Goal: Task Accomplishment & Management: Manage account settings

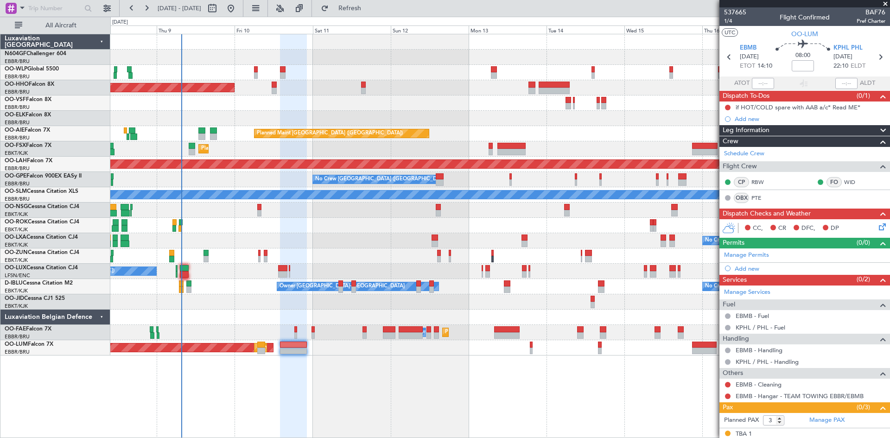
click at [368, 89] on div "Planned Maint Geneva (Cointrin) Planned Maint [GEOGRAPHIC_DATA] ([GEOGRAPHIC_DA…" at bounding box center [499, 194] width 779 height 321
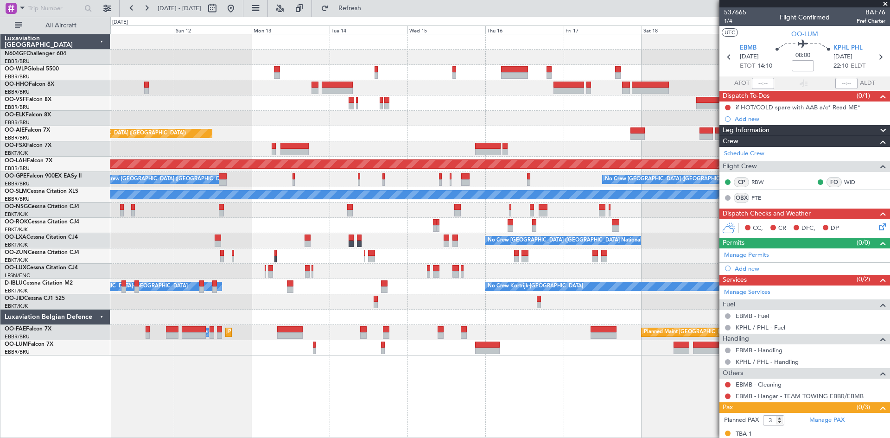
click at [300, 147] on div "Planned Maint Geneva (Cointrin) Planned Maint [GEOGRAPHIC_DATA] ([GEOGRAPHIC_DA…" at bounding box center [499, 194] width 779 height 321
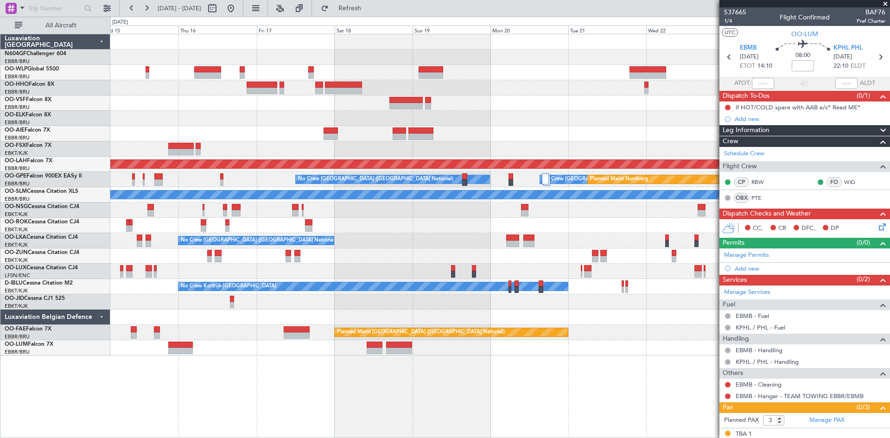
click at [383, 80] on div "- - FIMP 17:00 Z EBLG 05:10 Z" at bounding box center [499, 72] width 779 height 15
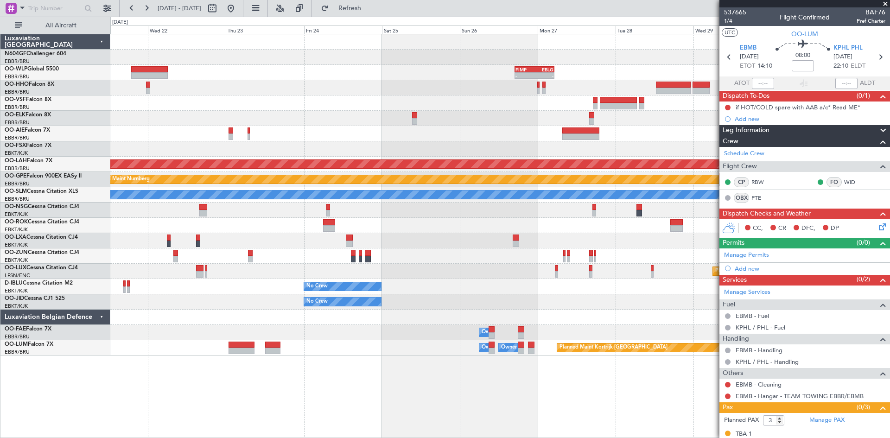
click at [183, 155] on div "- - FIMP 17:00 Z EBLG 05:10 Z Planned [GEOGRAPHIC_DATA][PERSON_NAME]-[GEOGRAPHI…" at bounding box center [499, 194] width 779 height 321
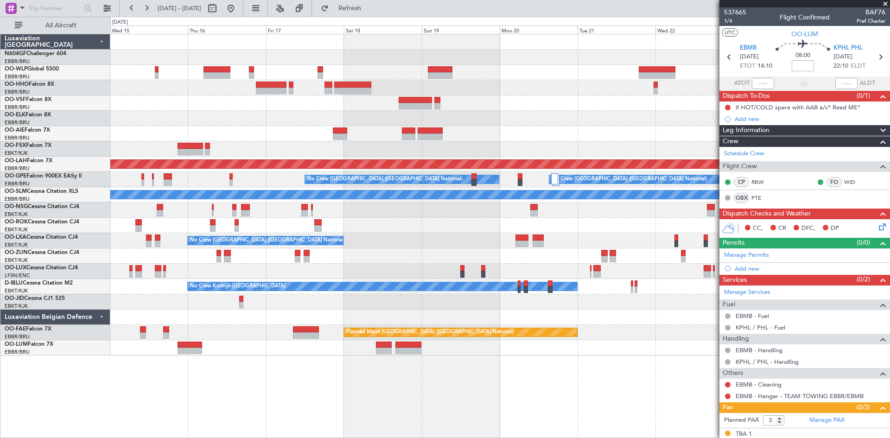
click at [890, 216] on html "[DATE] - [DATE] Refresh Quick Links All Aircraft - - FIMP 17:00 Z EBLG 05:10 Z …" at bounding box center [445, 219] width 890 height 438
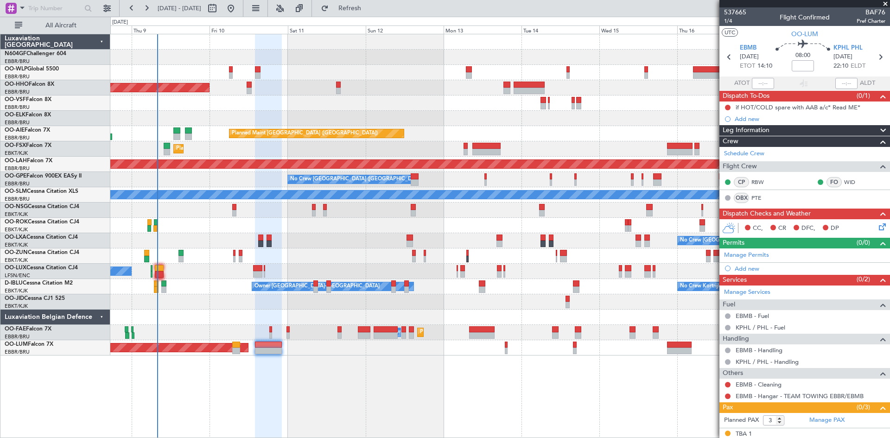
click at [715, 224] on div "Planned Maint Geneva (Cointrin) Planned Maint [GEOGRAPHIC_DATA] ([GEOGRAPHIC_DA…" at bounding box center [499, 194] width 779 height 321
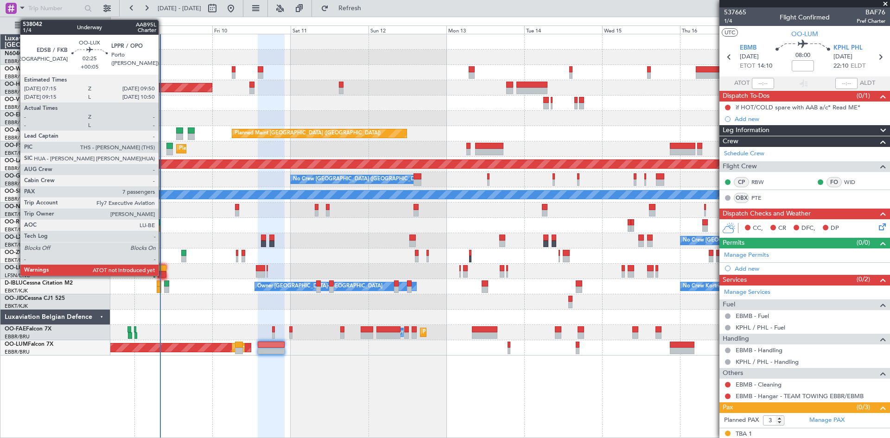
click at [163, 268] on div at bounding box center [162, 268] width 9 height 6
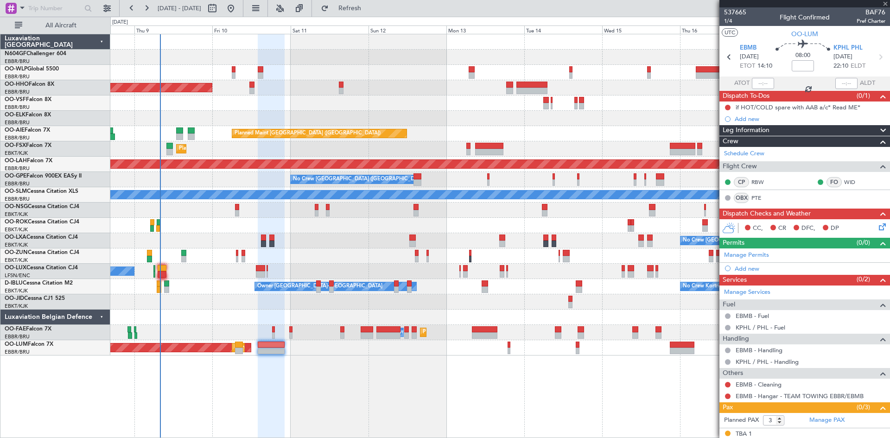
type input "+00:05"
type input "7"
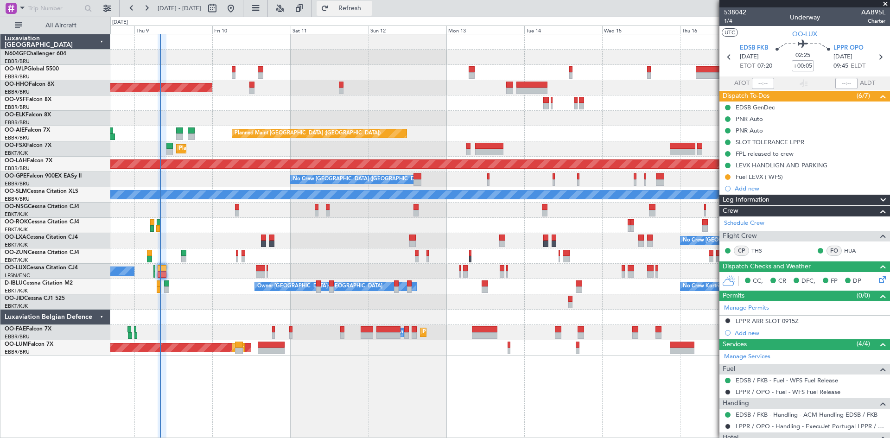
click at [370, 10] on span "Refresh" at bounding box center [350, 8] width 39 height 6
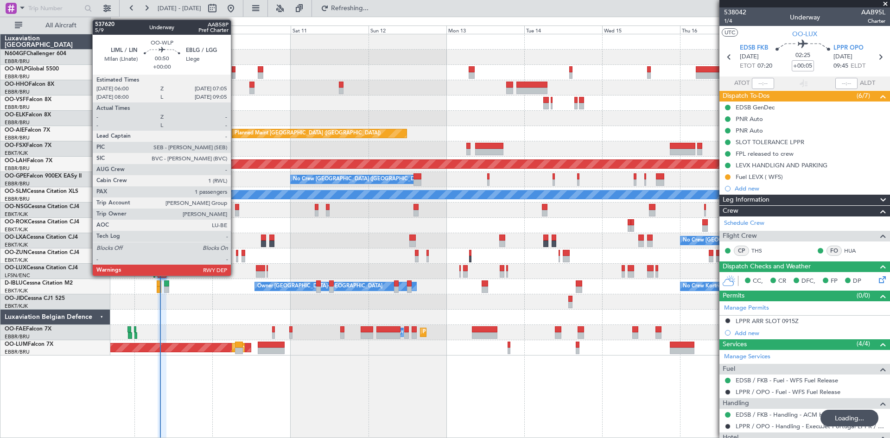
click at [235, 72] on div at bounding box center [234, 69] width 4 height 6
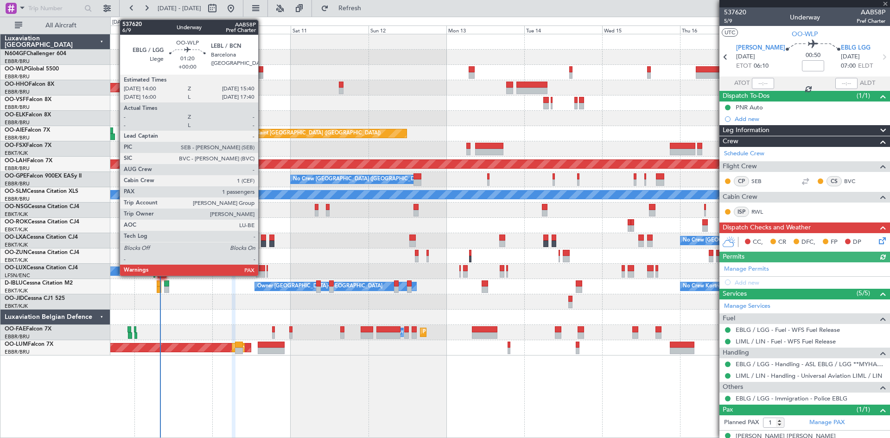
click at [262, 75] on div at bounding box center [261, 75] width 6 height 6
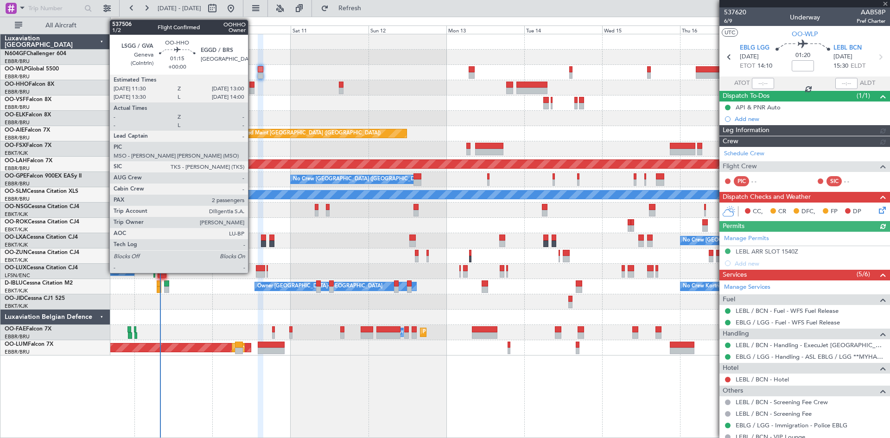
click at [252, 91] on div at bounding box center [251, 91] width 5 height 6
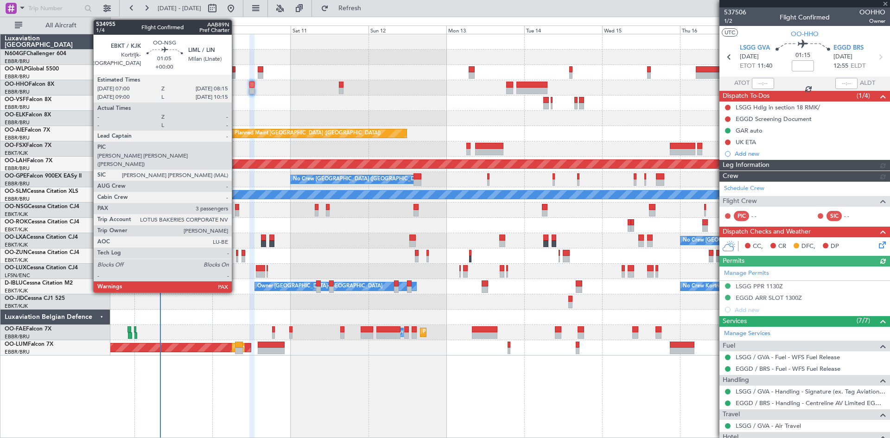
click at [236, 209] on div at bounding box center [237, 207] width 4 height 6
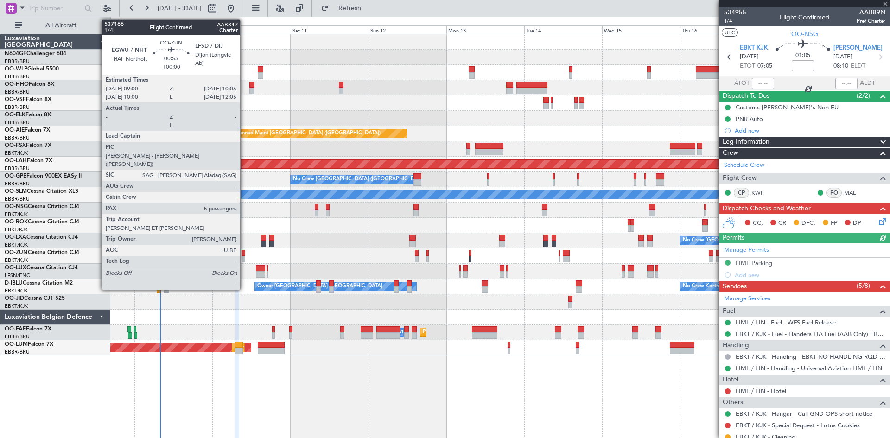
click at [244, 259] on div at bounding box center [244, 259] width 4 height 6
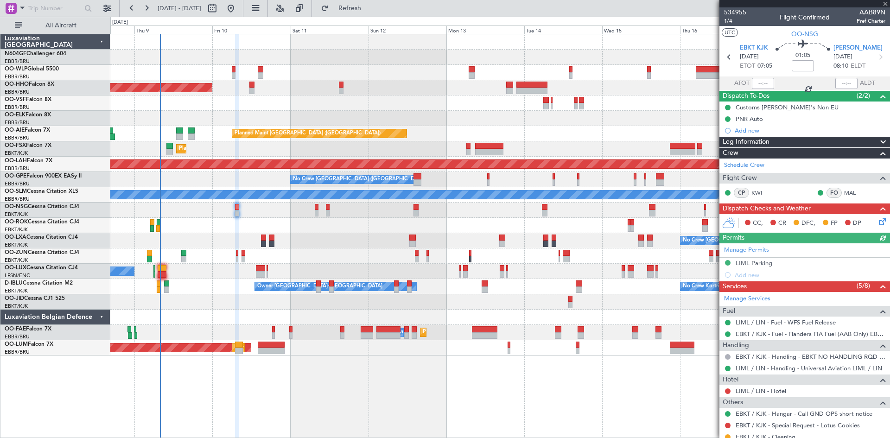
type input "5"
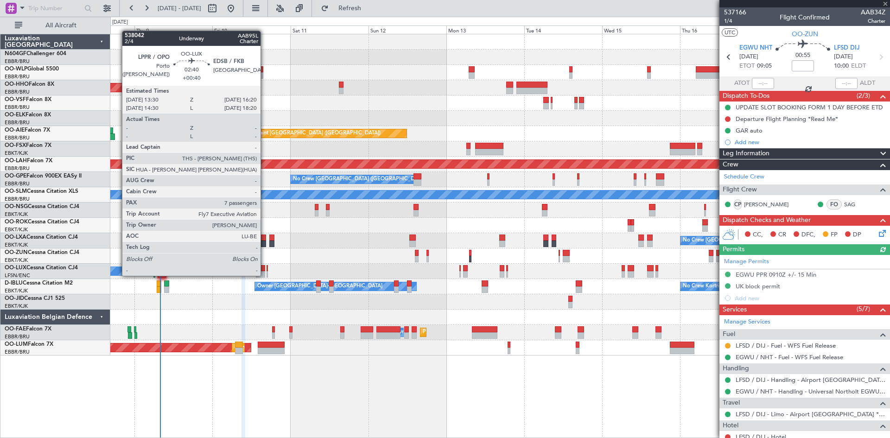
click at [265, 276] on div at bounding box center [260, 274] width 9 height 6
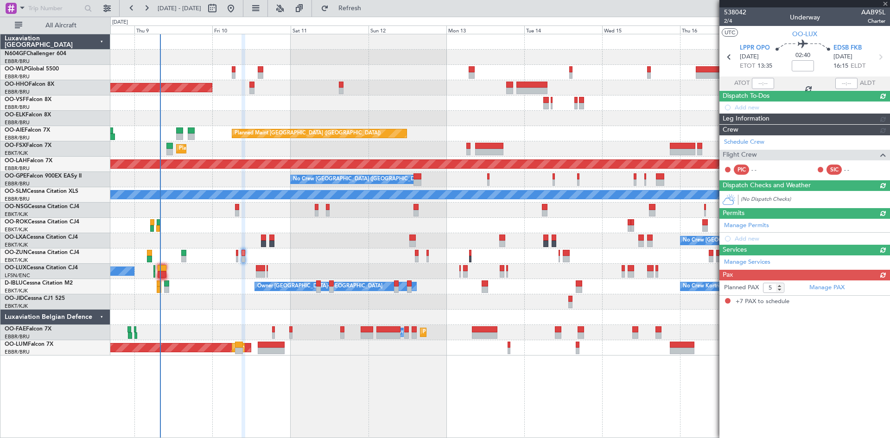
type input "+00:40"
type input "7"
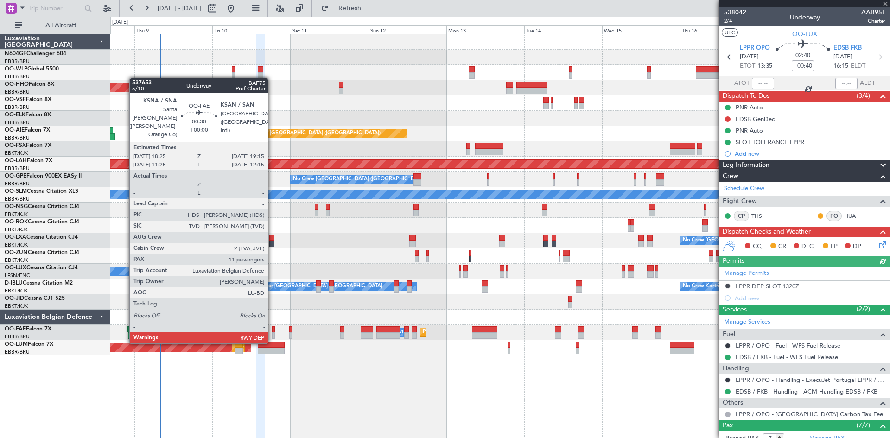
click at [272, 334] on div at bounding box center [273, 335] width 3 height 6
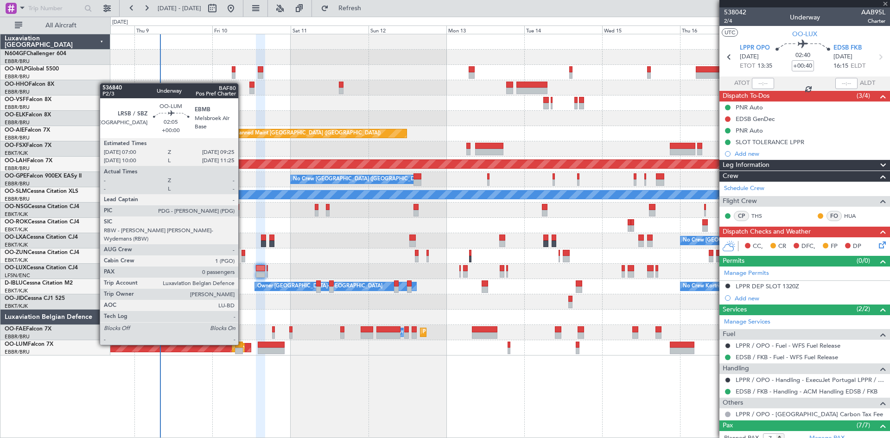
type input "11"
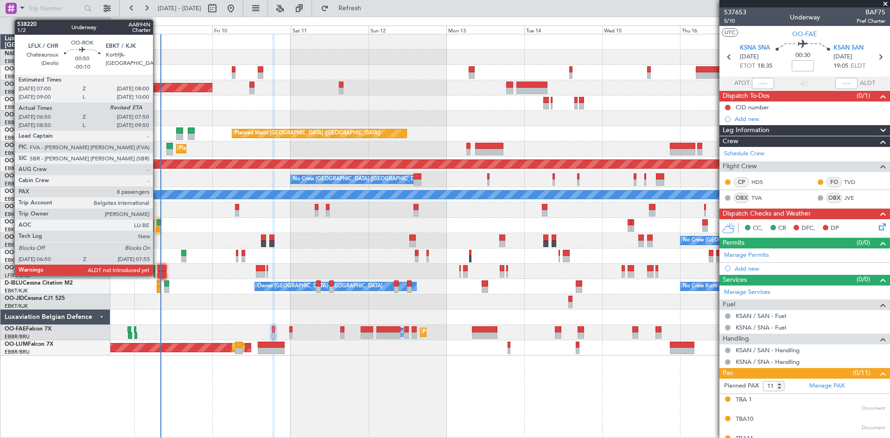
click at [157, 228] on div at bounding box center [158, 228] width 4 height 6
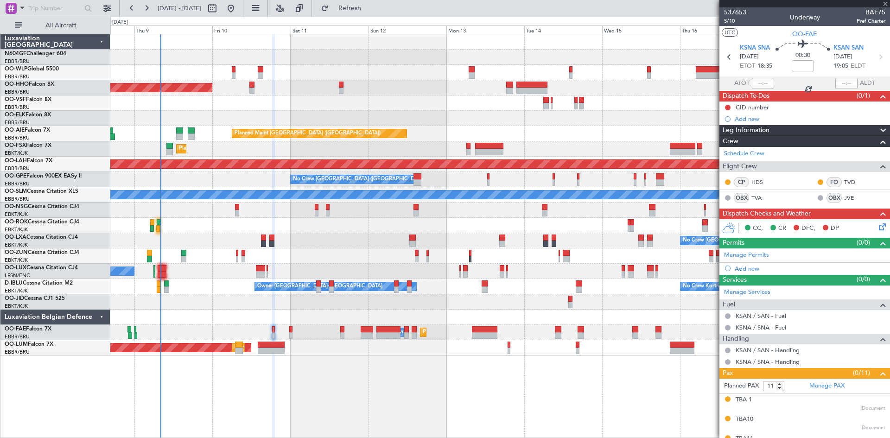
type input "-00:10"
type input "06:55"
type input "8"
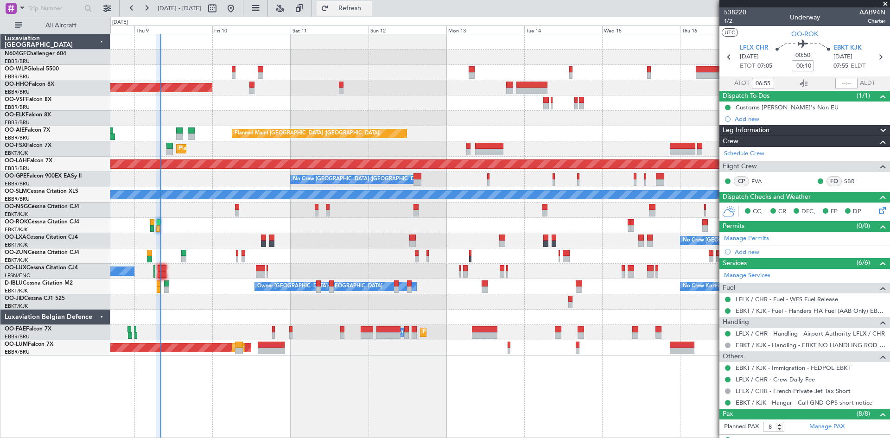
click at [370, 6] on span "Refresh" at bounding box center [350, 8] width 39 height 6
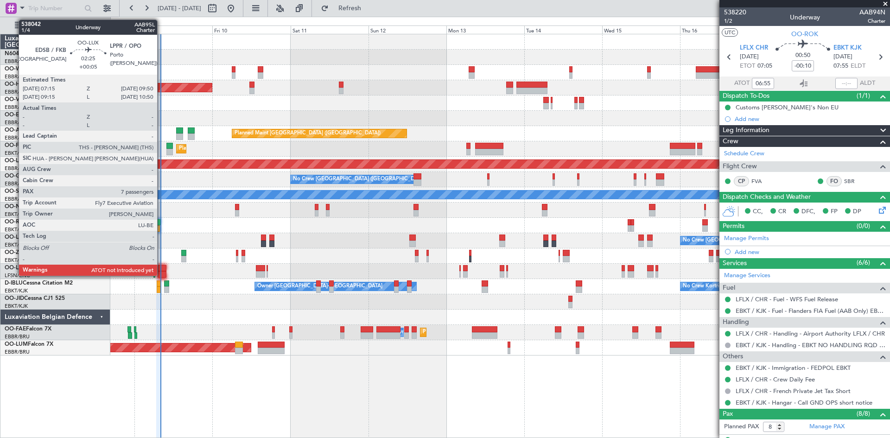
click at [161, 272] on div at bounding box center [162, 274] width 9 height 6
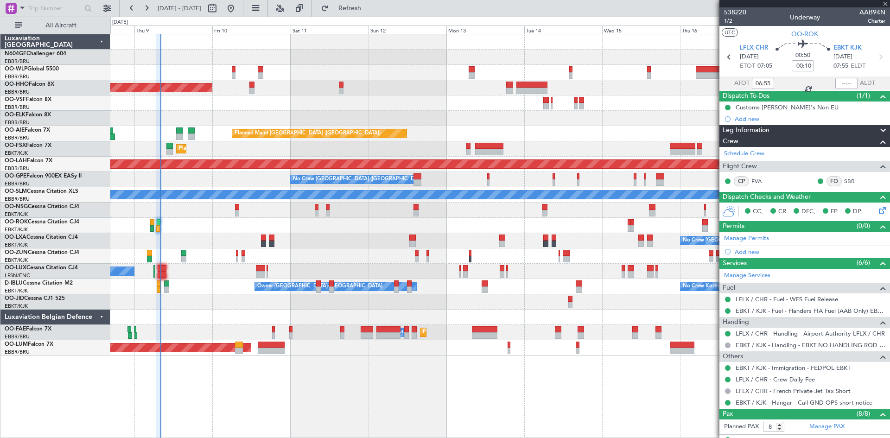
type input "+00:05"
type input "7"
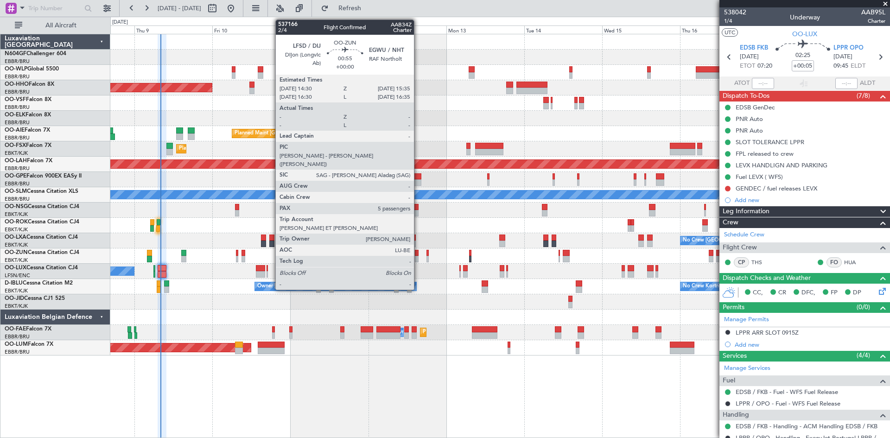
click at [418, 259] on div at bounding box center [417, 259] width 4 height 6
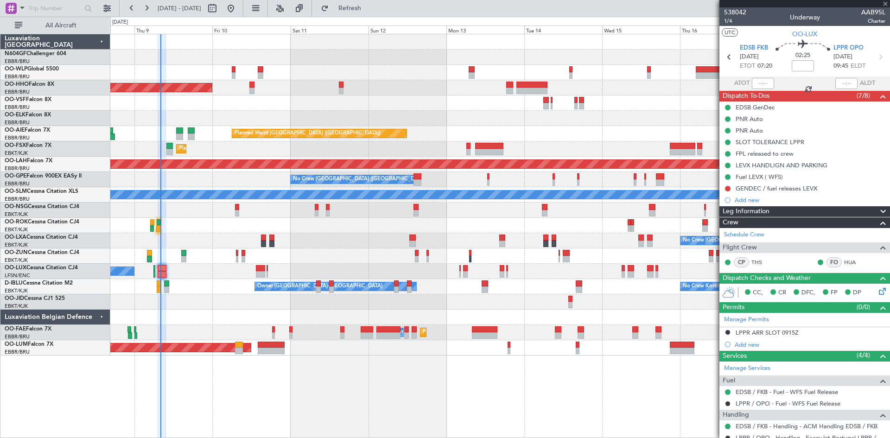
type input "5"
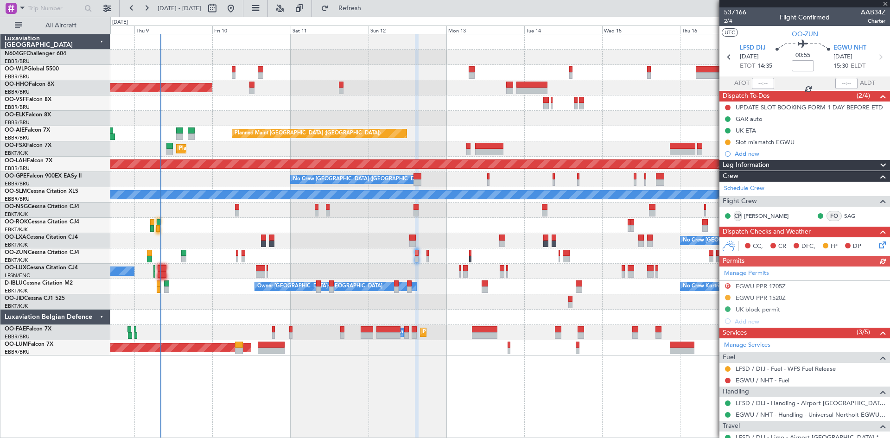
scroll to position [93, 0]
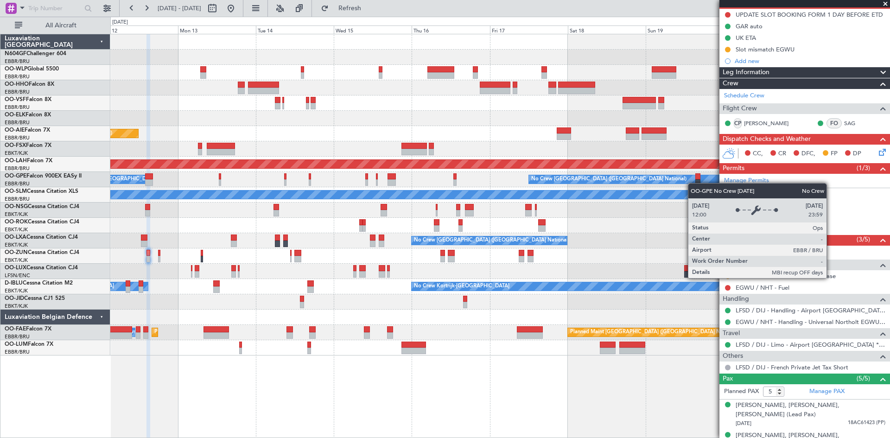
click at [667, 177] on div "Planned Maint Geneva (Cointrin) Planned Maint [GEOGRAPHIC_DATA] ([GEOGRAPHIC_DA…" at bounding box center [499, 194] width 779 height 321
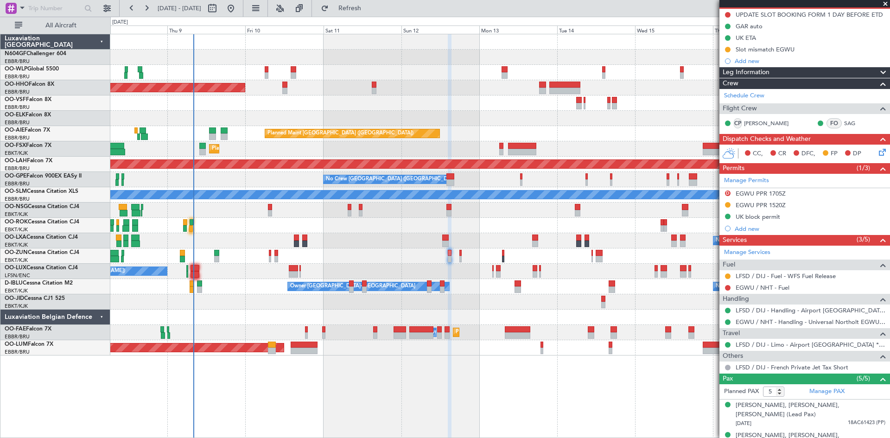
click at [611, 140] on div "Planned Maint [GEOGRAPHIC_DATA] ([GEOGRAPHIC_DATA]) Unplanned Maint [GEOGRAPHIC…" at bounding box center [499, 133] width 779 height 15
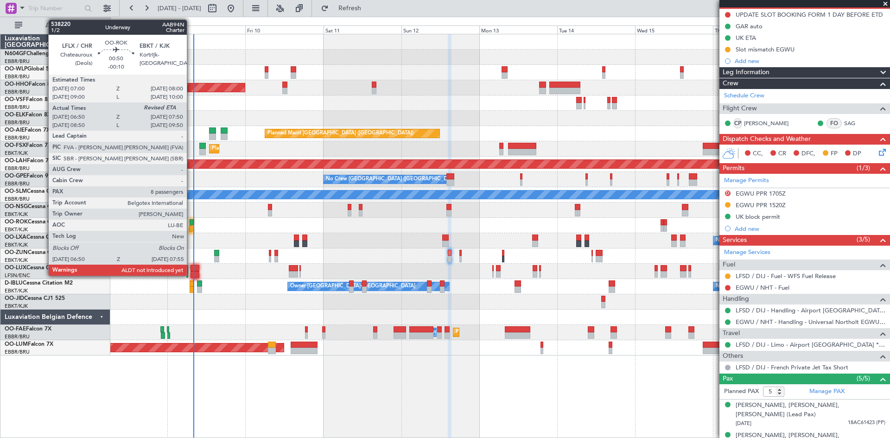
click at [191, 230] on div at bounding box center [191, 228] width 4 height 6
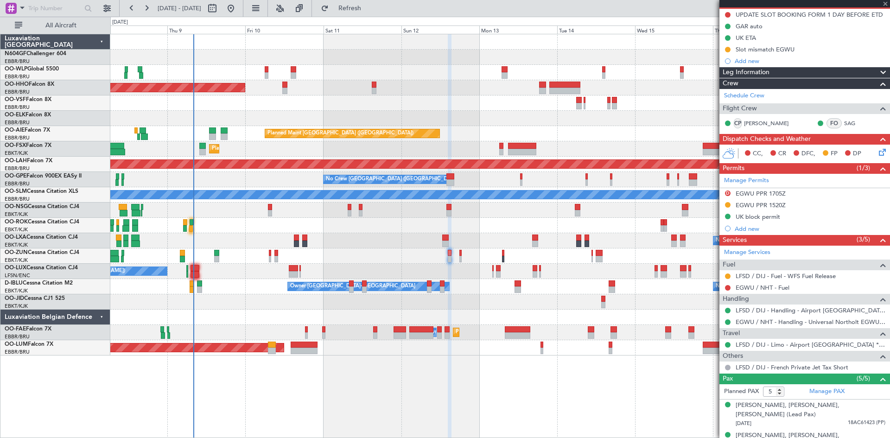
type input "-00:10"
type input "06:55"
type input "8"
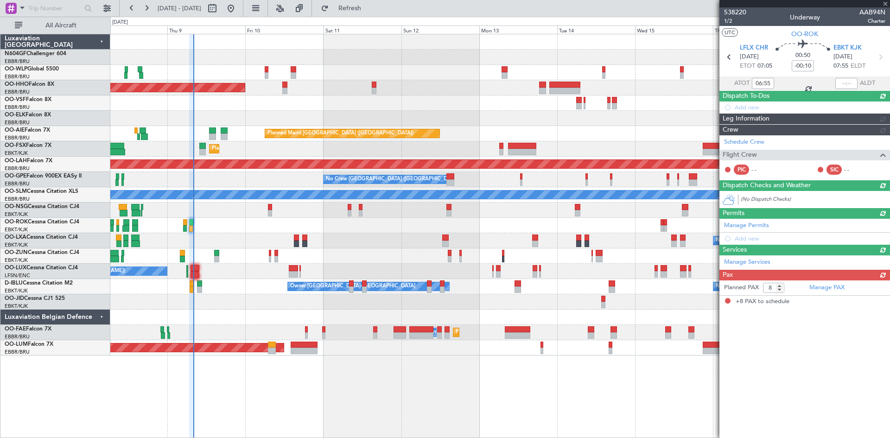
scroll to position [0, 0]
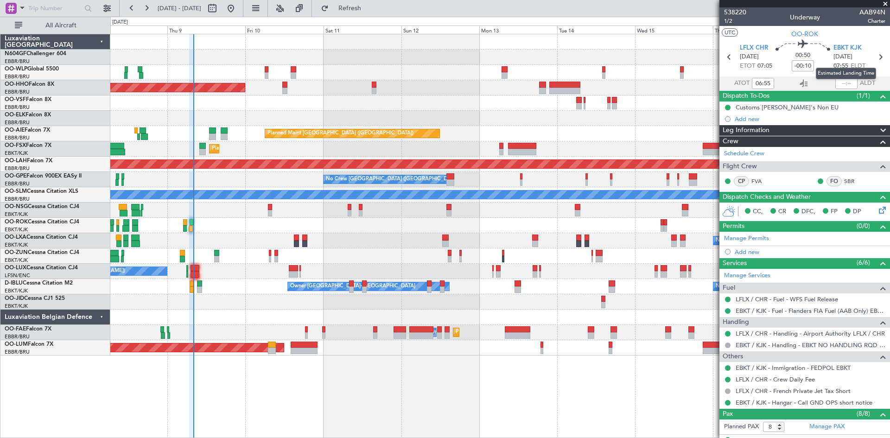
click at [840, 81] on mat-tooltip-component "Estimated Landing Time" at bounding box center [846, 73] width 73 height 25
click at [845, 81] on input "text" at bounding box center [847, 83] width 22 height 11
type input "07:48"
type input "08:55"
type input "09:48"
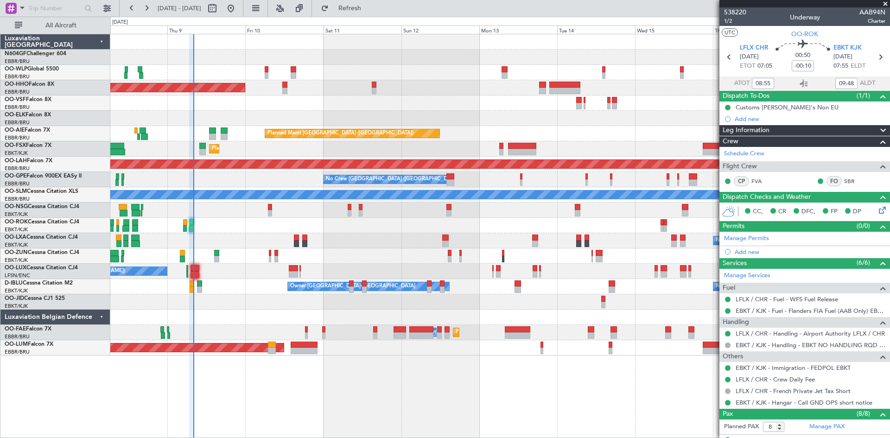
type input "06:55"
type input "07:48"
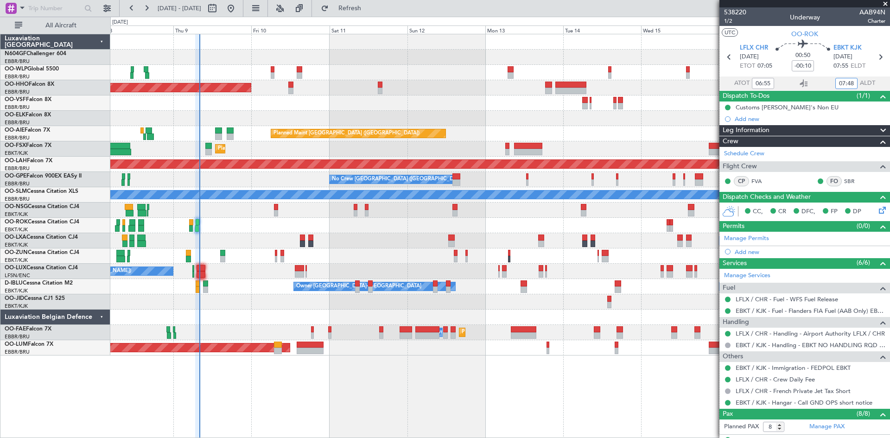
click at [615, 152] on div "Planned Maint Geneva (Cointrin) Planned Maint [GEOGRAPHIC_DATA] ([GEOGRAPHIC_DA…" at bounding box center [499, 194] width 779 height 321
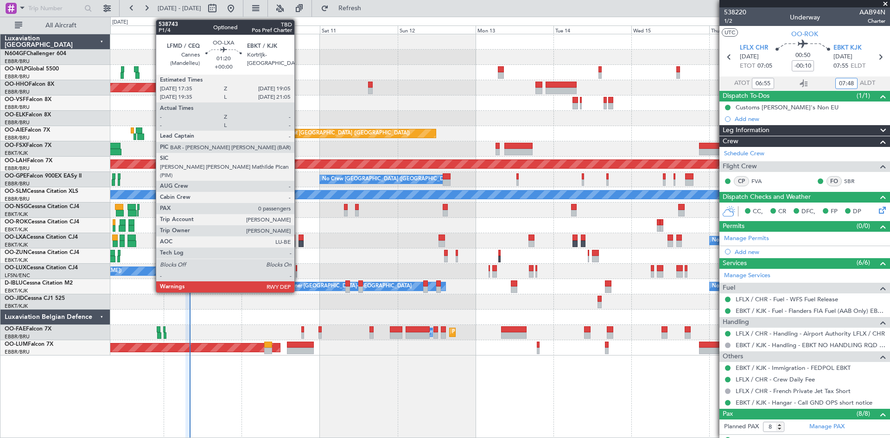
click at [299, 245] on div at bounding box center [301, 244] width 5 height 6
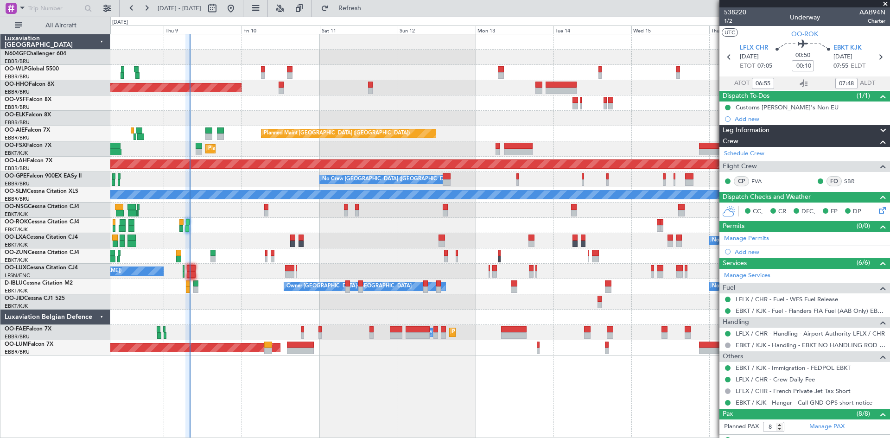
click at [289, 241] on div "No Crew [GEOGRAPHIC_DATA] ([GEOGRAPHIC_DATA] National) Planned Maint [GEOGRAPHI…" at bounding box center [499, 240] width 779 height 15
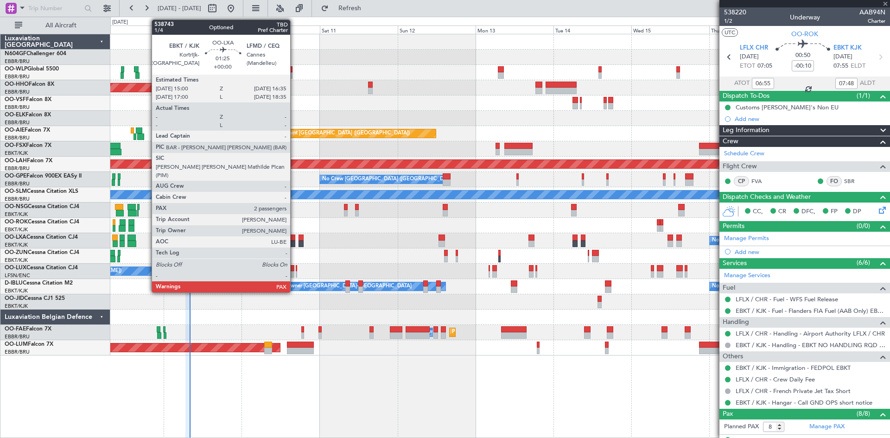
click at [294, 245] on div at bounding box center [293, 244] width 6 height 6
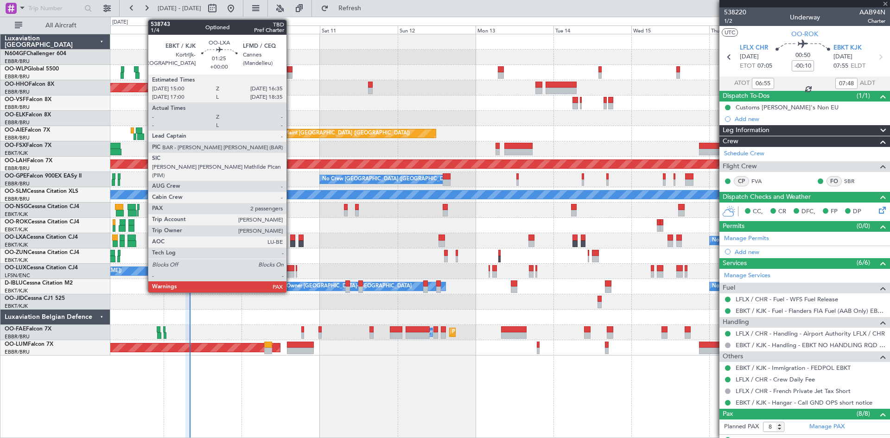
type input "2"
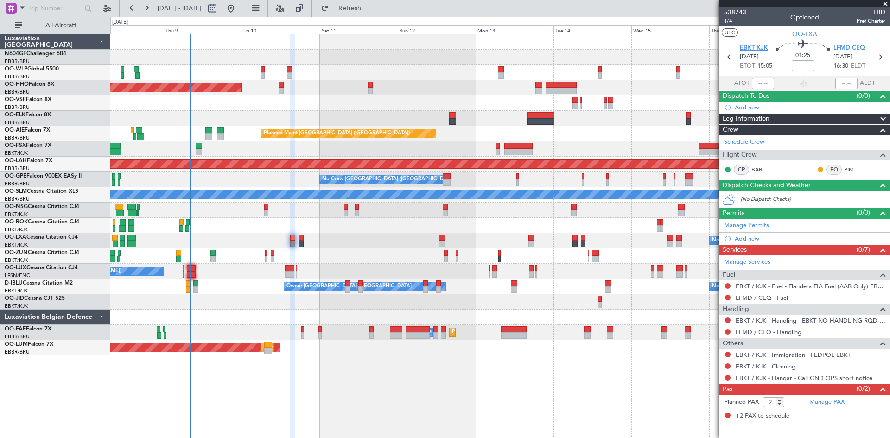
click at [757, 47] on span "EBKT KJK" at bounding box center [754, 48] width 28 height 9
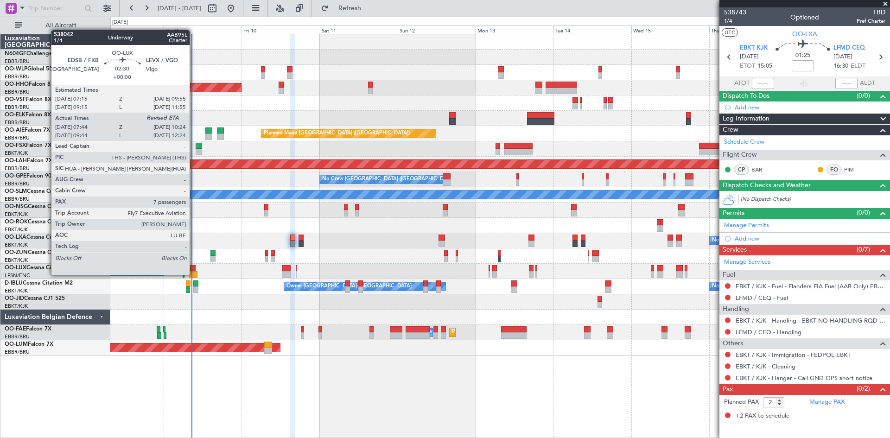
click at [194, 274] on div at bounding box center [193, 274] width 9 height 6
type input "07:49"
type input "7"
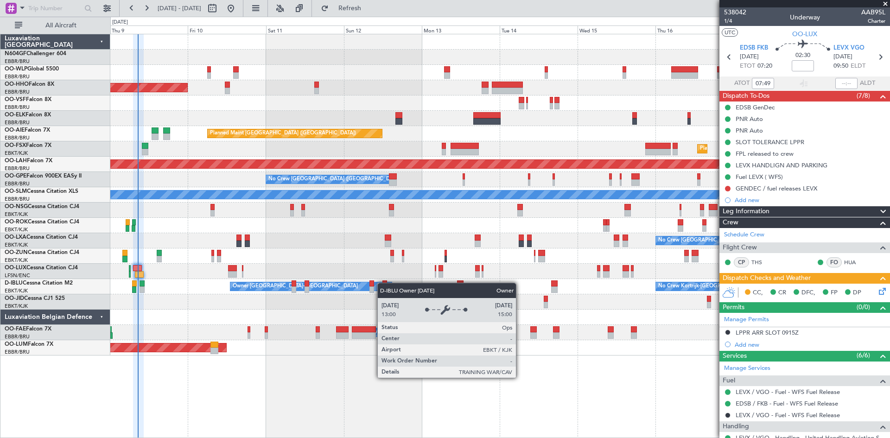
click at [379, 285] on div "Planned Maint Geneva (Cointrin) Planned Maint London (Farnborough) Planned Main…" at bounding box center [499, 194] width 779 height 321
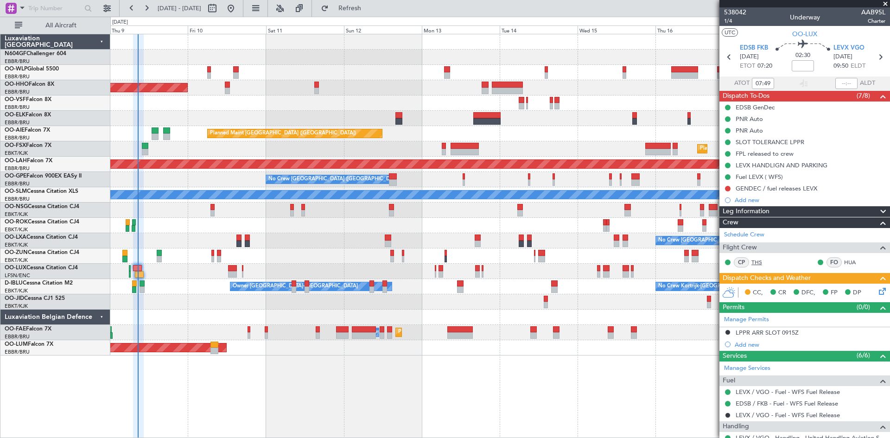
click at [755, 262] on link "THS" at bounding box center [762, 262] width 21 height 8
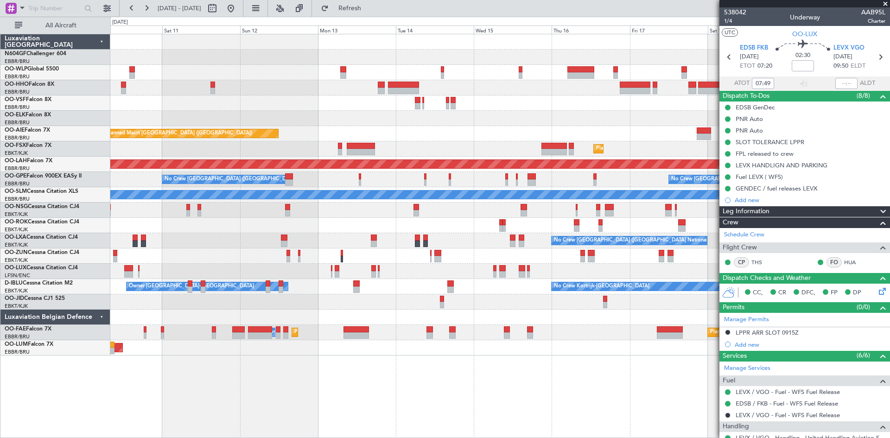
click at [352, 274] on div "No Crew [PERSON_NAME] ([PERSON_NAME])" at bounding box center [499, 271] width 779 height 15
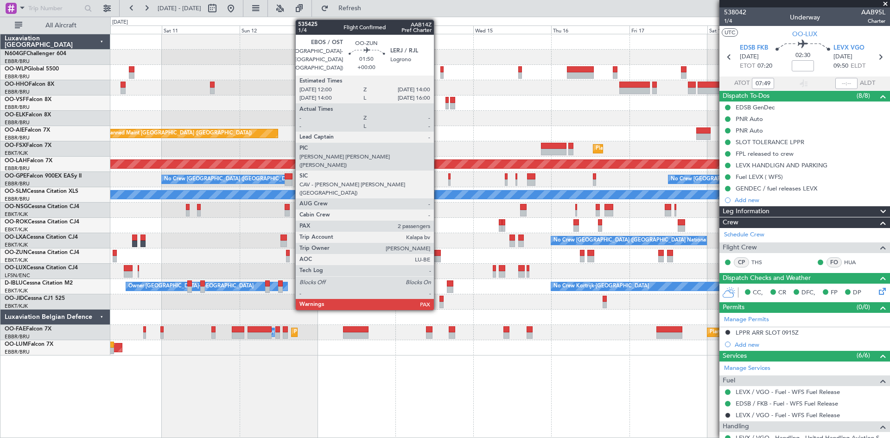
click at [438, 257] on div at bounding box center [437, 259] width 7 height 6
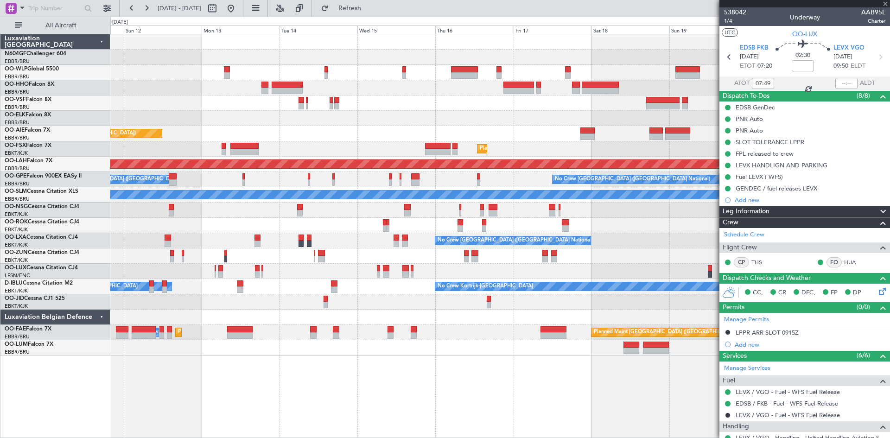
click at [446, 297] on div "Planned Maint Geneva (Cointrin) Planned Maint London (Farnborough) Planned Main…" at bounding box center [499, 194] width 779 height 321
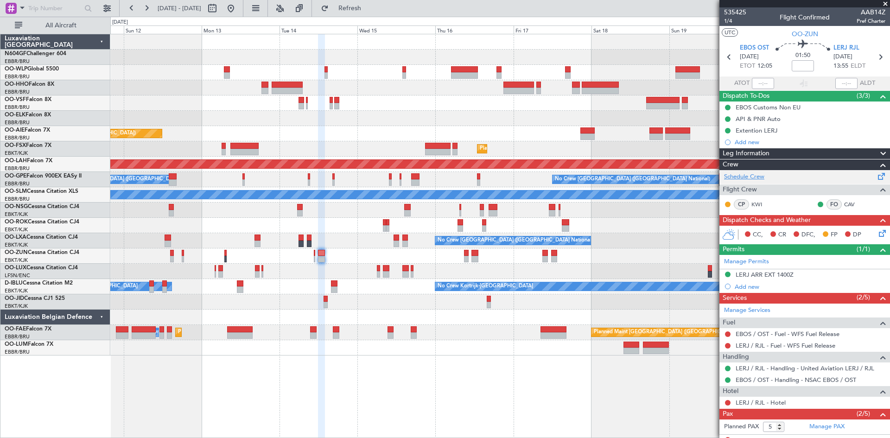
click at [745, 180] on link "Schedule Crew" at bounding box center [744, 176] width 40 height 9
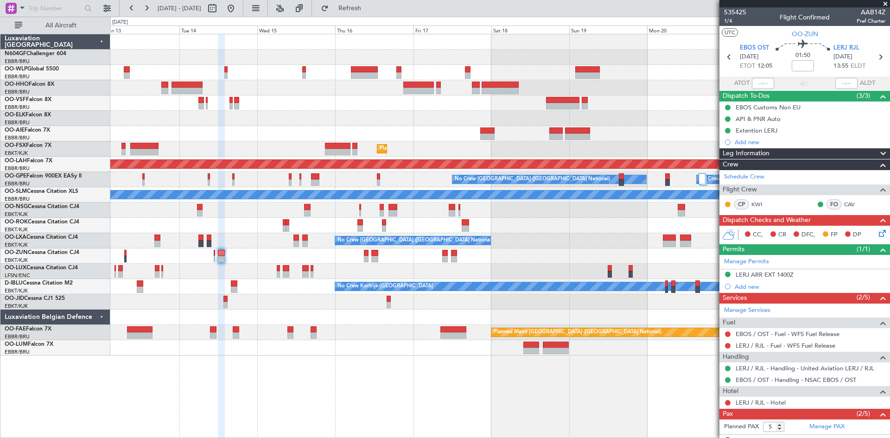
click at [366, 261] on div at bounding box center [499, 256] width 779 height 15
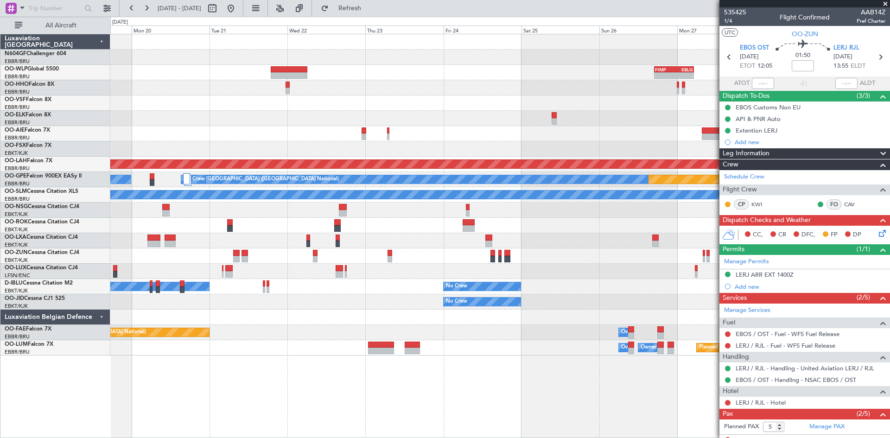
click at [68, 237] on div "- - FIMP 17:00 Z EBLG 05:10 Z Planned Maint Alton-st Louis (St Louis Regl) Plan…" at bounding box center [445, 227] width 890 height 421
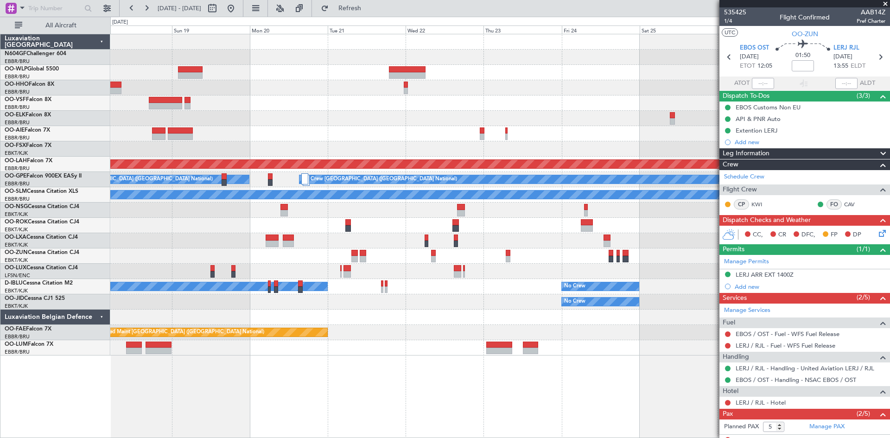
click at [584, 262] on div "- - FIMP 17:00 Z EBLG 05:10 Z Planned Maint Kortrijk-Wevelgem Planned Maint Alt…" at bounding box center [499, 194] width 779 height 321
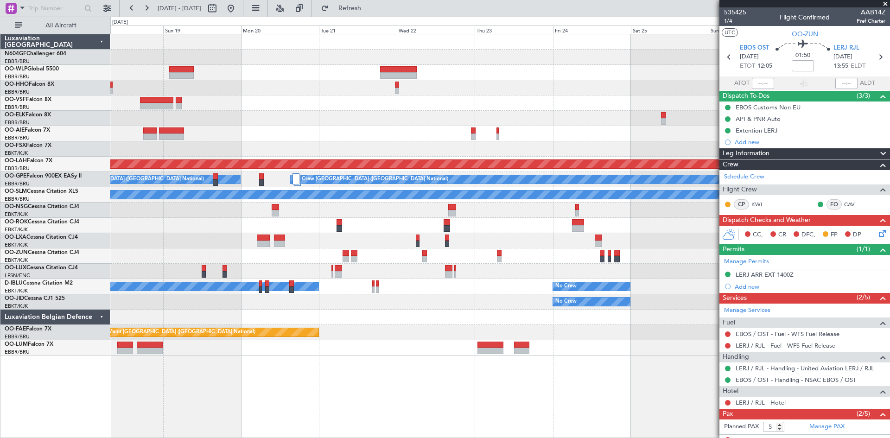
click at [415, 115] on div "- - FIMP 17:00 Z EBLG 05:10 Z Planned Maint Kortrijk-Wevelgem Planned Maint Alt…" at bounding box center [499, 194] width 779 height 321
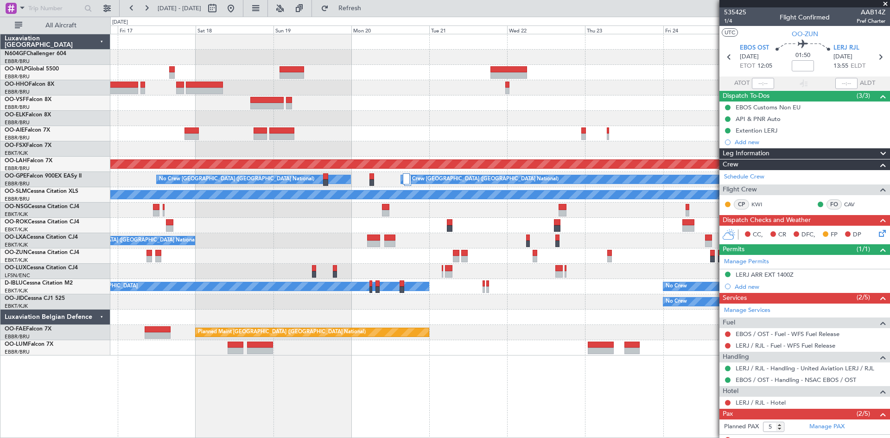
click at [364, 220] on div "- - FIMP 17:00 Z EBLG 05:10 Z Planned Maint Kortrijk-Wevelgem Planned Maint Alt…" at bounding box center [499, 194] width 779 height 321
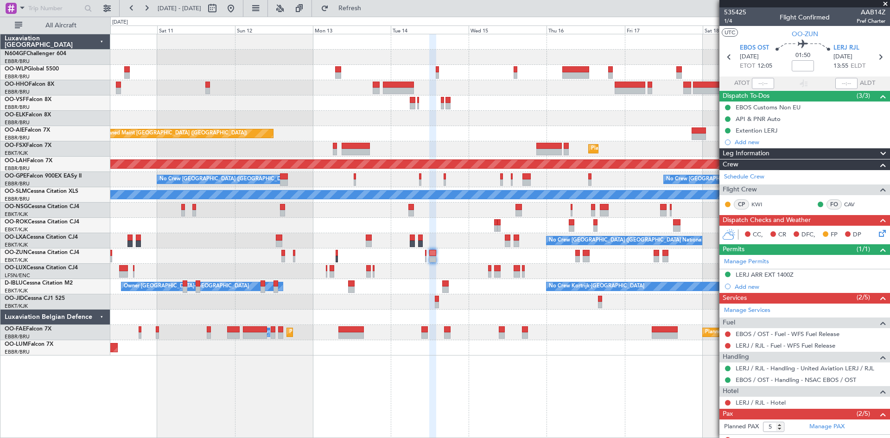
click at [810, 191] on fb-app "16 Oct 2025 - 26 Oct 2025 Refresh Quick Links All Aircraft Planned Maint Geneva…" at bounding box center [445, 222] width 890 height 431
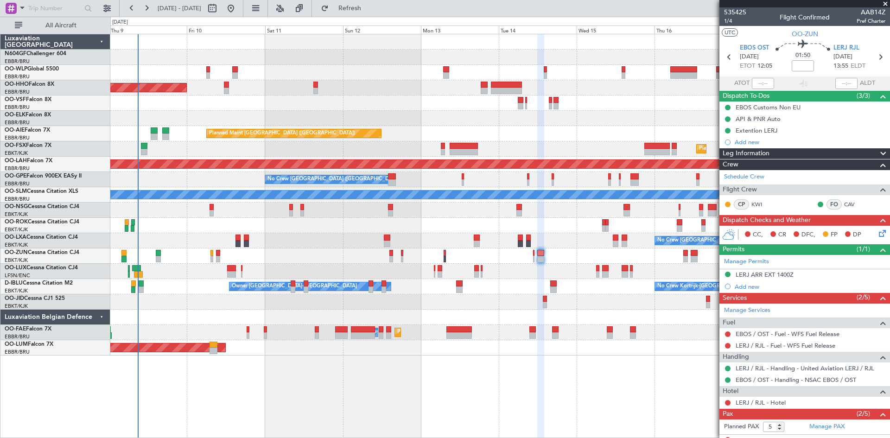
click at [462, 214] on div "Planned Maint Geneva (Cointrin) Planned Maint London (Farnborough) Planned Main…" at bounding box center [499, 194] width 779 height 321
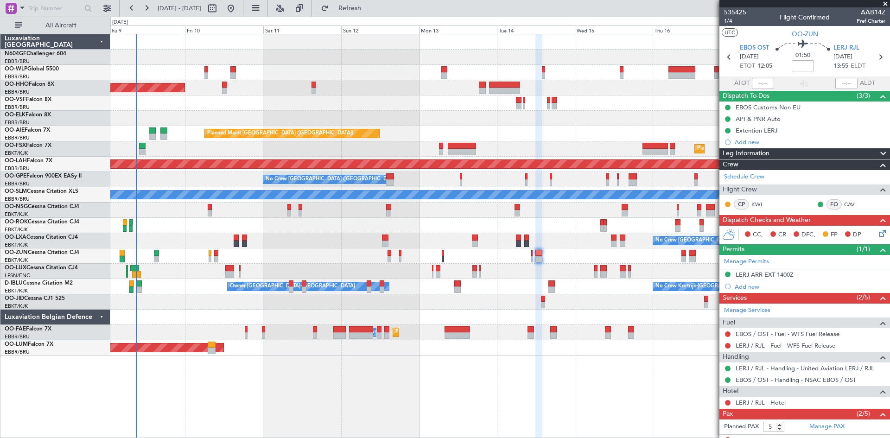
click at [465, 233] on div at bounding box center [499, 225] width 779 height 15
click at [42, 134] on div "OO-AIE Falcon 7X" at bounding box center [57, 130] width 105 height 8
click at [42, 131] on link "OO-AIE Falcon 7X" at bounding box center [27, 131] width 45 height 6
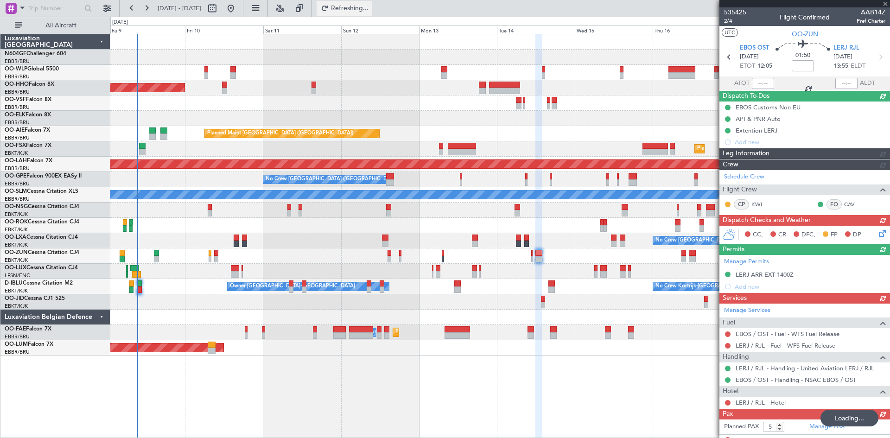
type input "4"
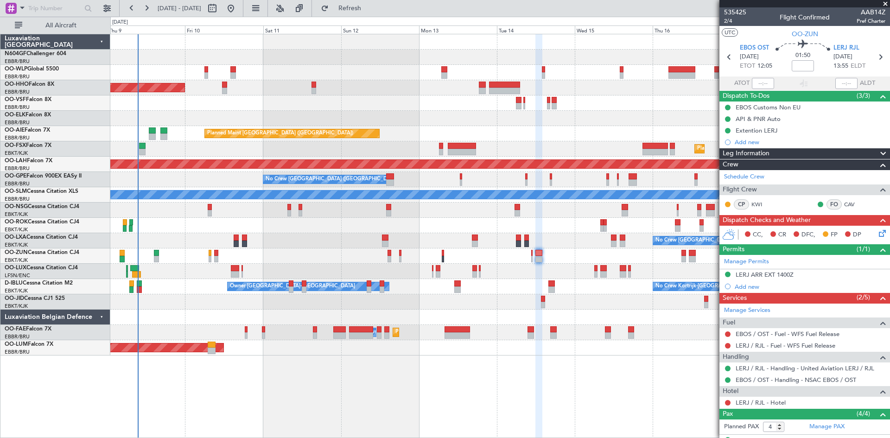
click at [361, 147] on div "Planned Maint Kortrijk-[GEOGRAPHIC_DATA]" at bounding box center [499, 148] width 779 height 15
